Goal: Task Accomplishment & Management: Manage account settings

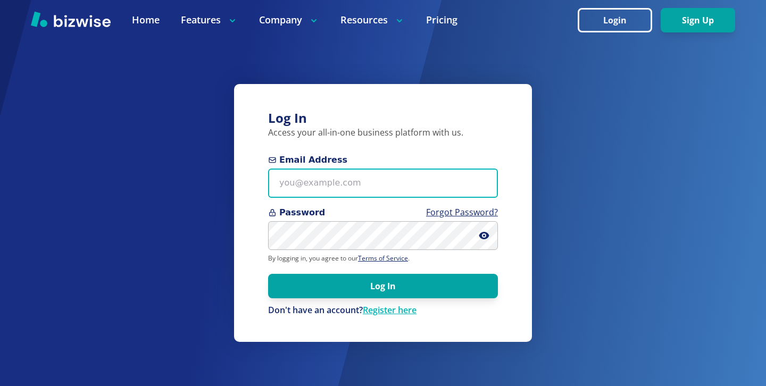
click at [382, 174] on input "Email Address" at bounding box center [383, 183] width 230 height 29
paste input "lgonzalez2828@gmail.com"
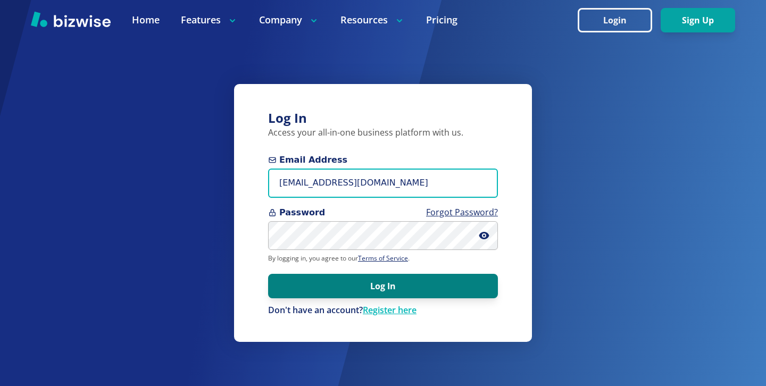
type input "lgonzalez2828@gmail.com"
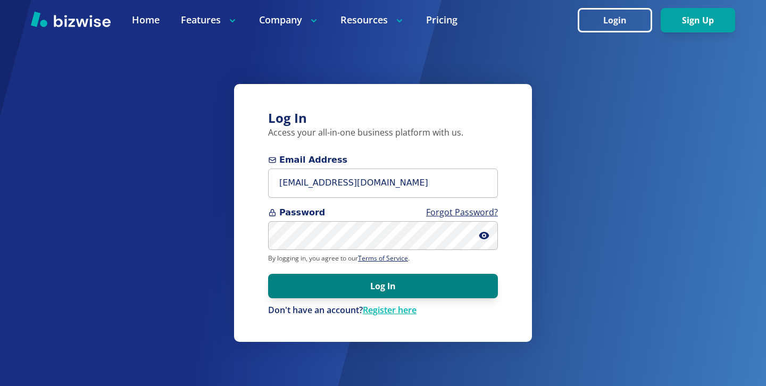
click at [378, 295] on button "Log In" at bounding box center [383, 286] width 230 height 24
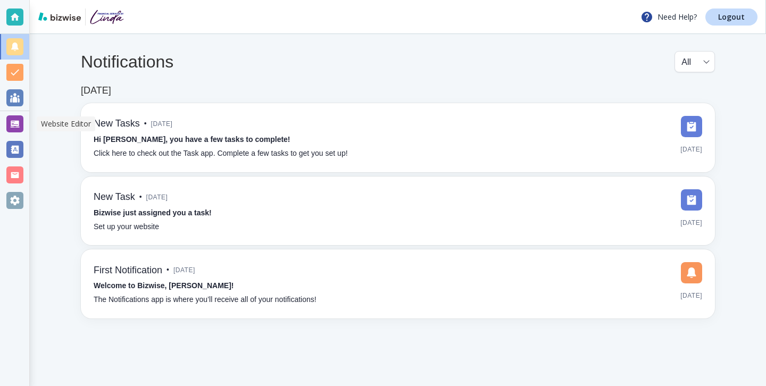
click at [16, 130] on div at bounding box center [14, 123] width 17 height 17
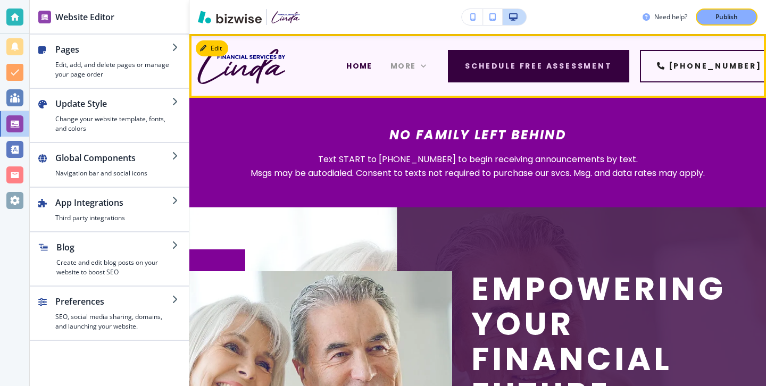
click at [399, 70] on span "More" at bounding box center [403, 66] width 26 height 11
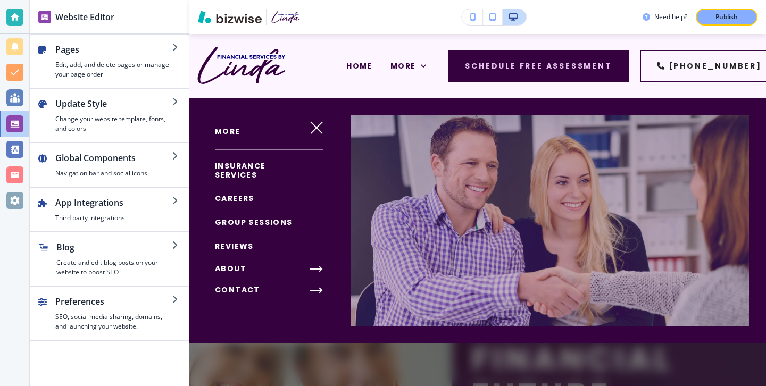
click at [315, 130] on icon "button" at bounding box center [316, 127] width 13 height 13
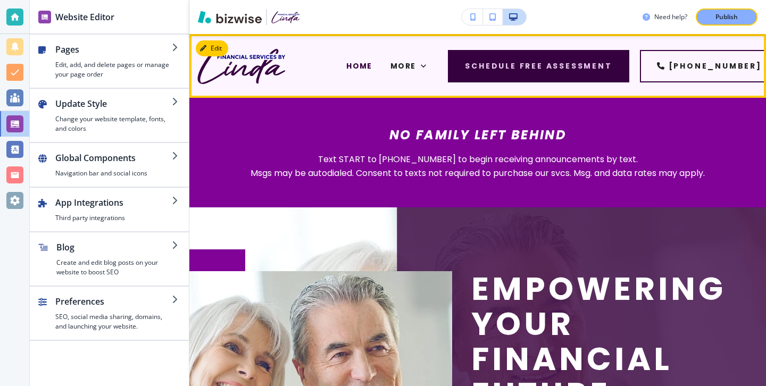
click at [366, 57] on div "HOME" at bounding box center [359, 66] width 44 height 43
click at [366, 58] on div "HOME" at bounding box center [359, 66] width 44 height 43
click at [367, 70] on span "HOME" at bounding box center [359, 66] width 26 height 11
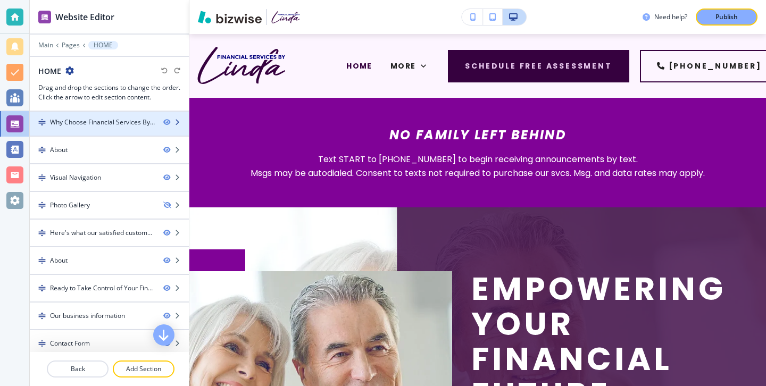
scroll to position [147, 0]
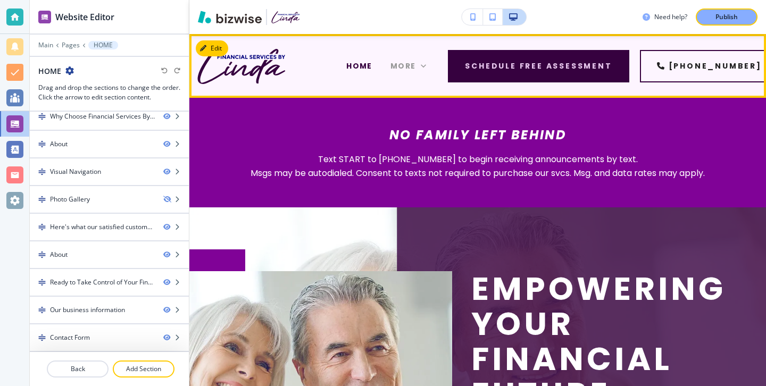
click at [404, 65] on span "More" at bounding box center [403, 66] width 26 height 11
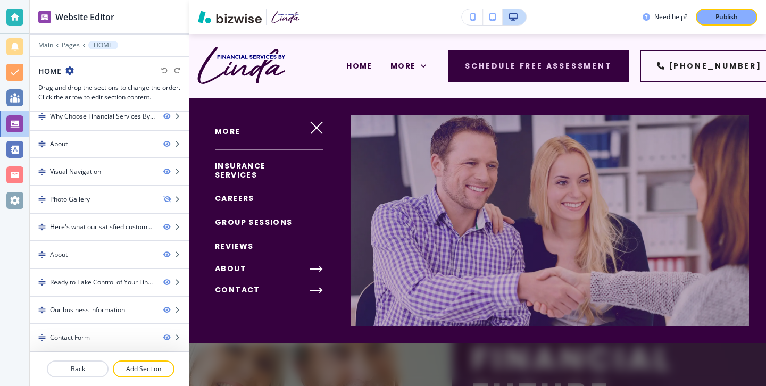
click at [246, 177] on span "INSURANCE SERVICES" at bounding box center [240, 171] width 51 height 20
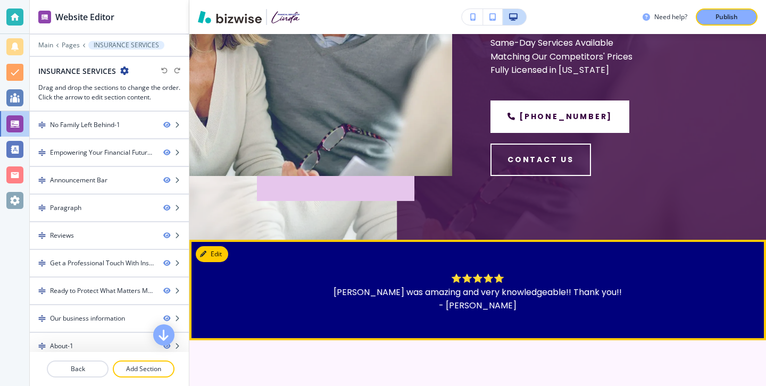
scroll to position [0, 0]
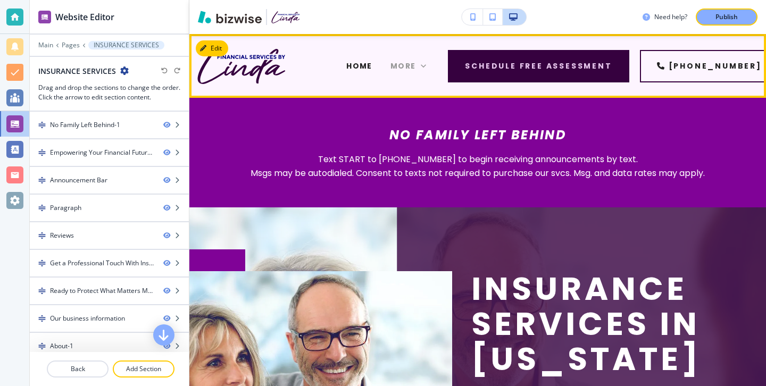
click at [393, 68] on span "More" at bounding box center [403, 66] width 26 height 11
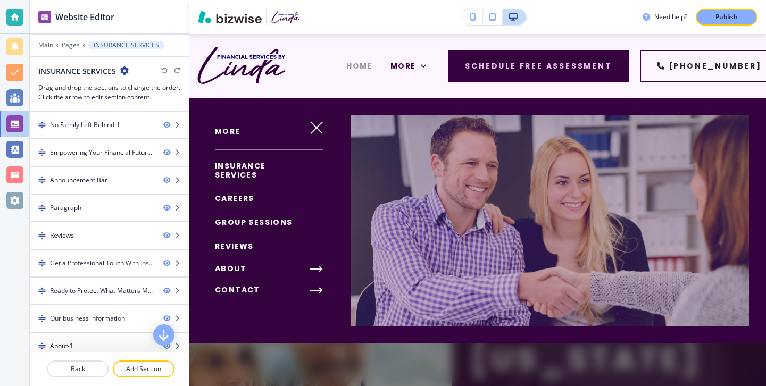
click at [360, 69] on span "HOME" at bounding box center [359, 66] width 26 height 11
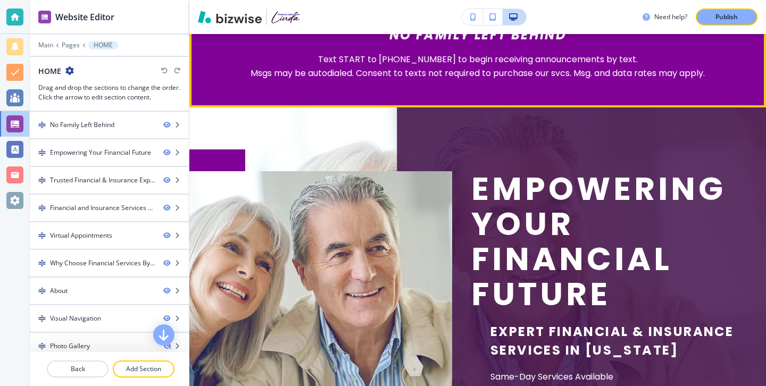
scroll to position [23, 0]
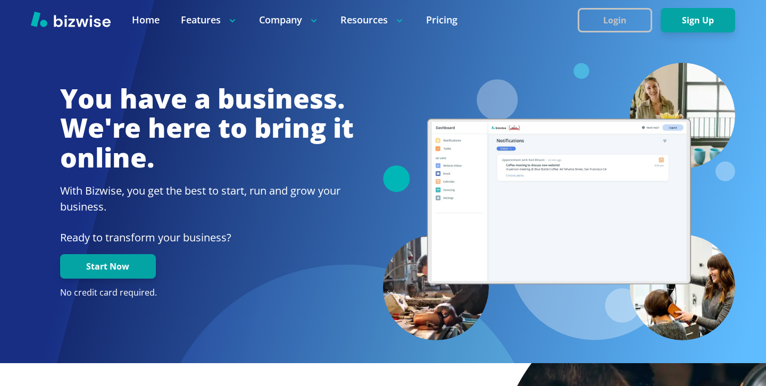
click at [610, 27] on button "Login" at bounding box center [614, 20] width 74 height 24
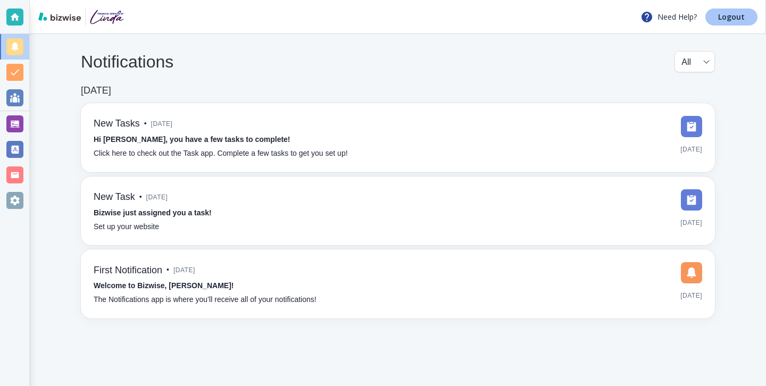
click at [720, 16] on p "Logout" at bounding box center [731, 16] width 27 height 7
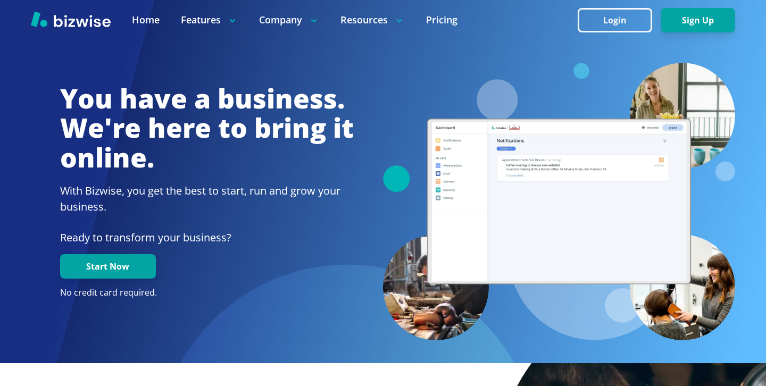
click at [599, 28] on button "Login" at bounding box center [614, 20] width 74 height 24
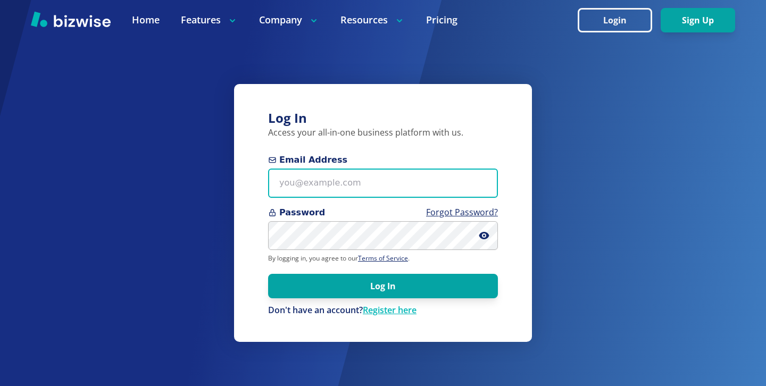
click at [328, 180] on input "Email Address" at bounding box center [383, 183] width 230 height 29
paste input "[EMAIL_ADDRESS][DOMAIN_NAME]"
type input "jevans@myrt66ins.com"
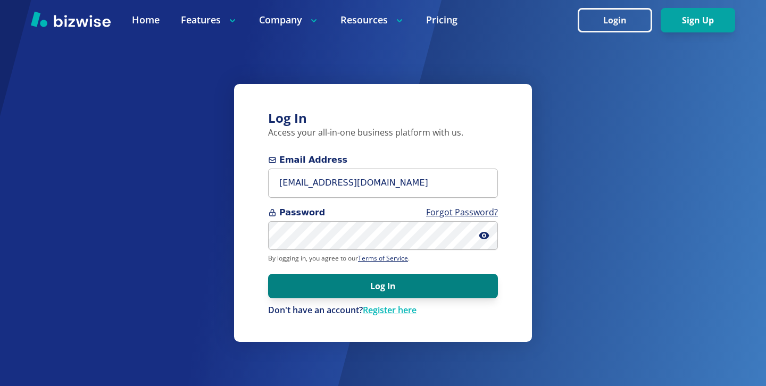
click at [436, 288] on button "Log In" at bounding box center [383, 286] width 230 height 24
